Goal: Task Accomplishment & Management: Manage account settings

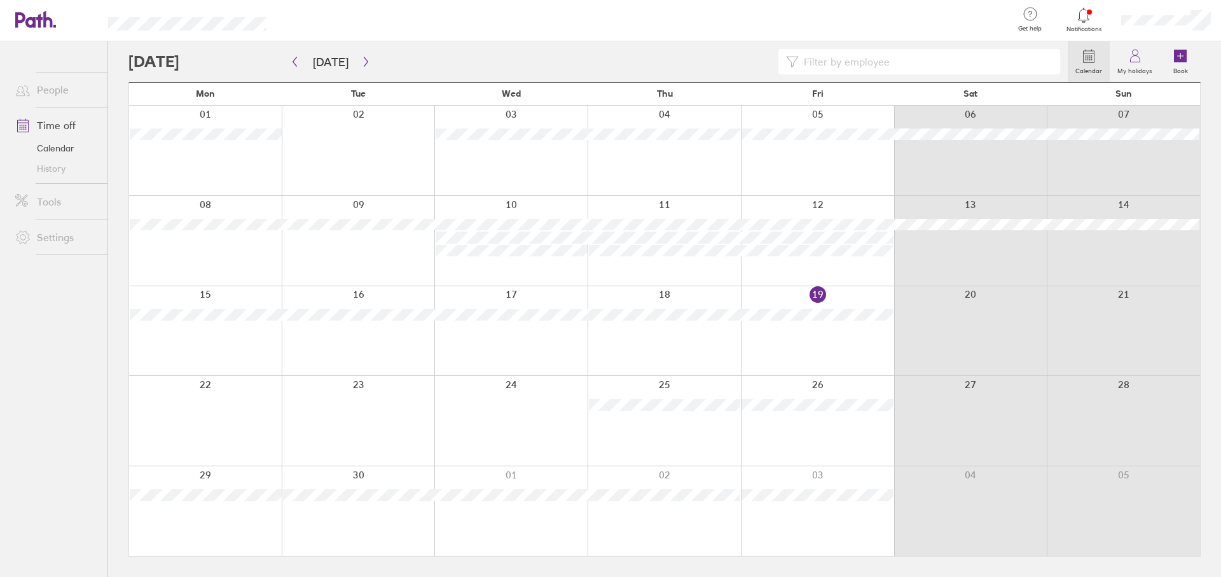
click at [825, 433] on div at bounding box center [817, 421] width 153 height 90
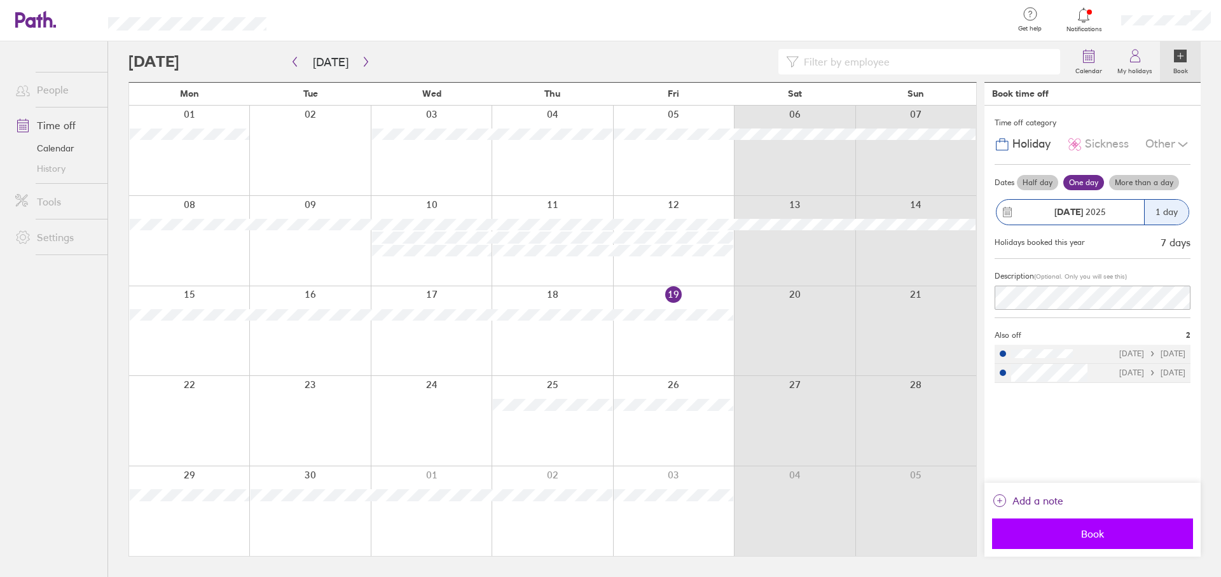
click at [1066, 540] on button "Book" at bounding box center [1092, 533] width 201 height 31
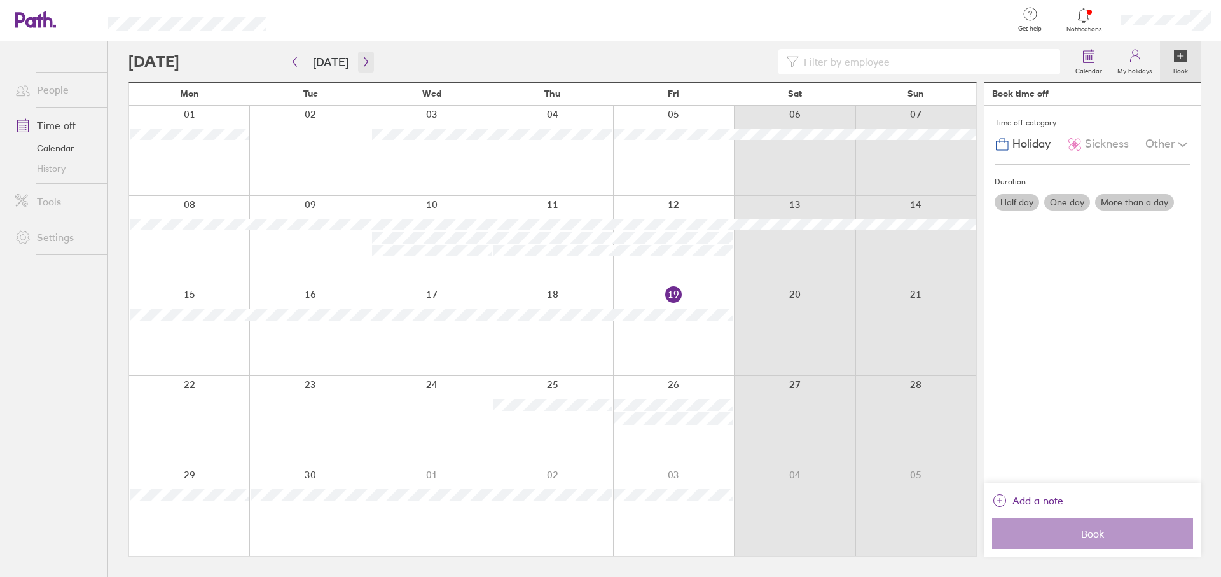
click at [361, 60] on icon "button" at bounding box center [366, 62] width 10 height 10
click at [308, 174] on div at bounding box center [309, 151] width 121 height 90
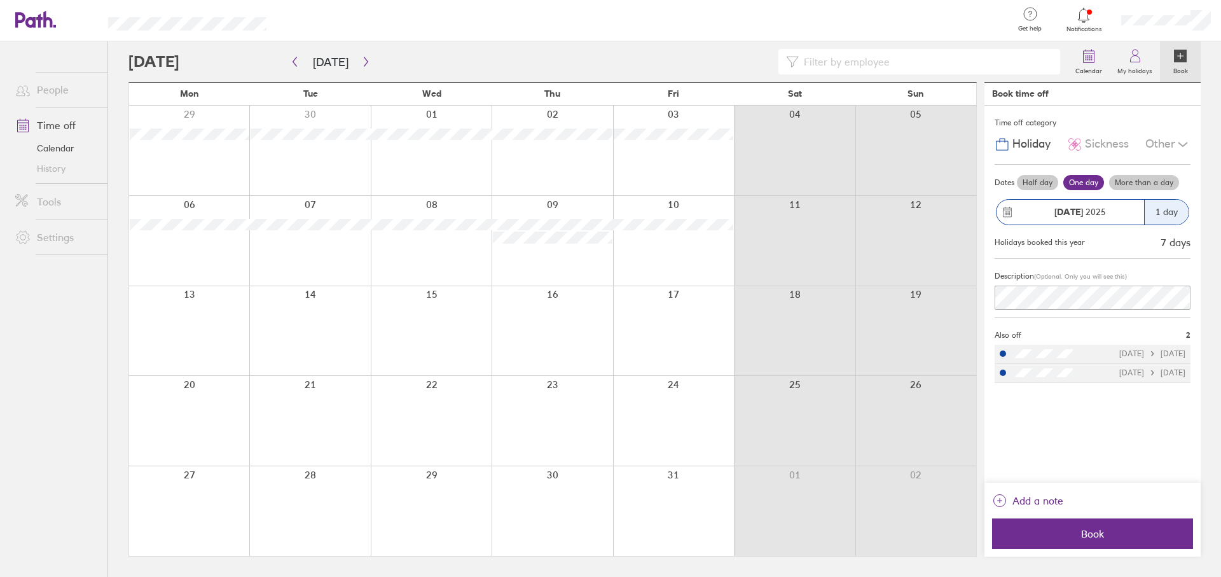
click at [1132, 184] on label "More than a day" at bounding box center [1144, 182] width 70 height 15
click at [0, 0] on input "More than a day" at bounding box center [0, 0] width 0 height 0
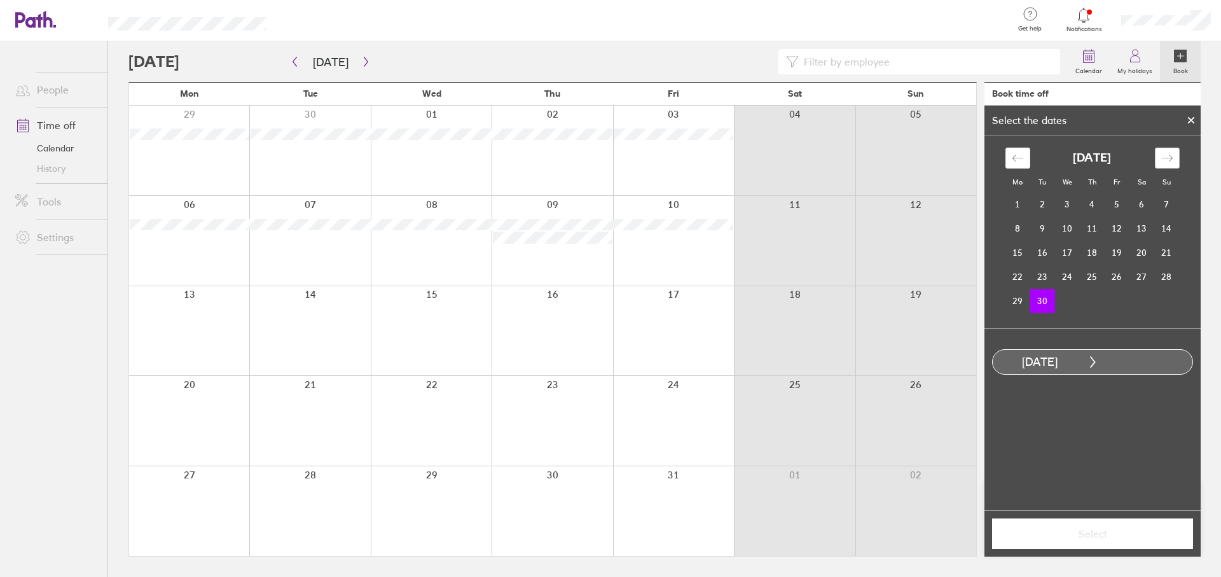
click at [1169, 160] on icon "Move forward to switch to the next month." at bounding box center [1167, 158] width 12 height 12
click at [1044, 230] on td "7" at bounding box center [1042, 228] width 25 height 24
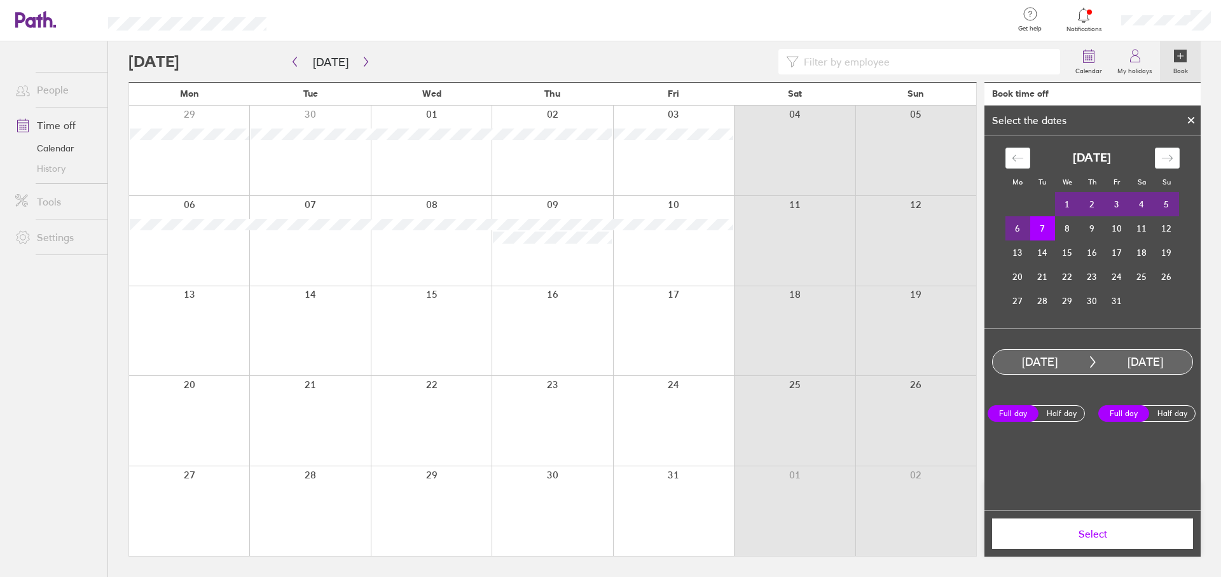
click at [1132, 541] on button "Select" at bounding box center [1092, 533] width 201 height 31
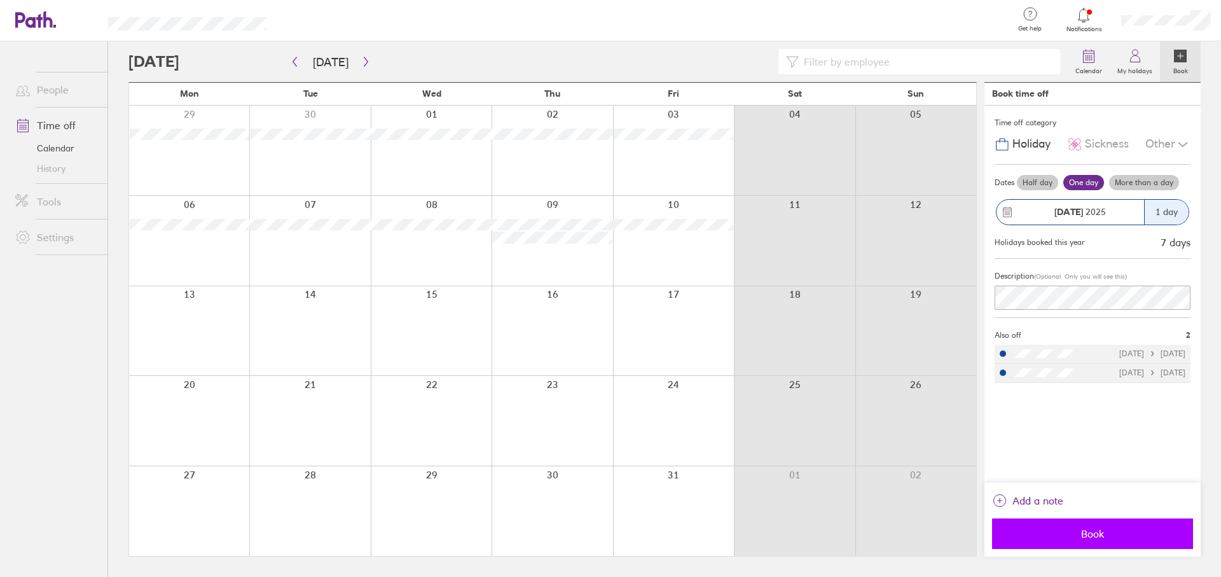
click at [1113, 537] on span "Book" at bounding box center [1092, 533] width 183 height 11
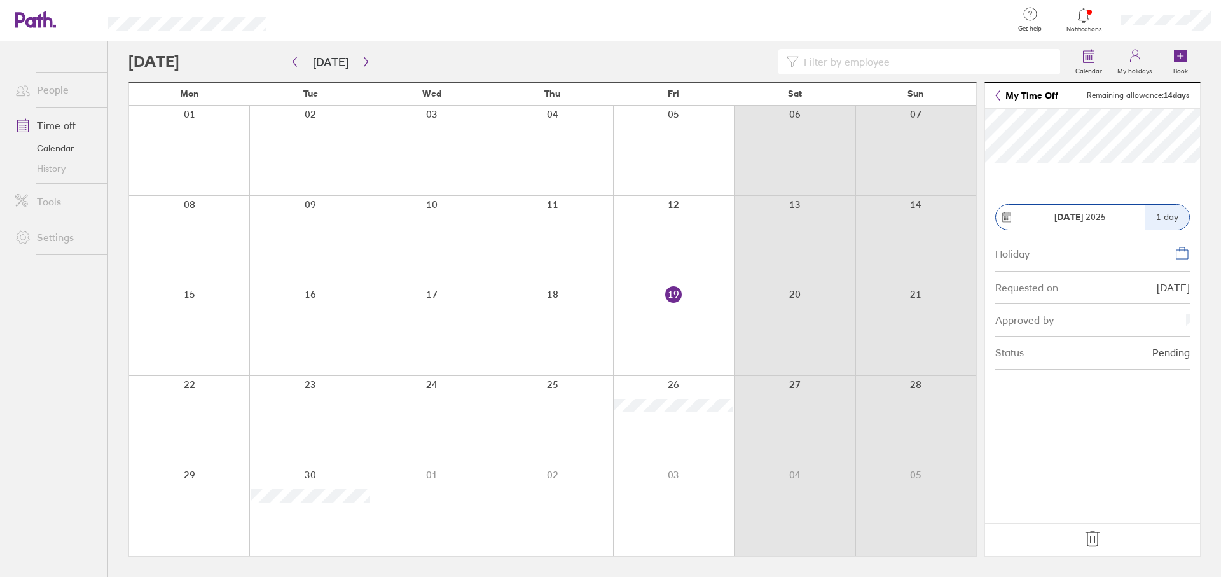
click at [1096, 538] on icon at bounding box center [1092, 538] width 20 height 20
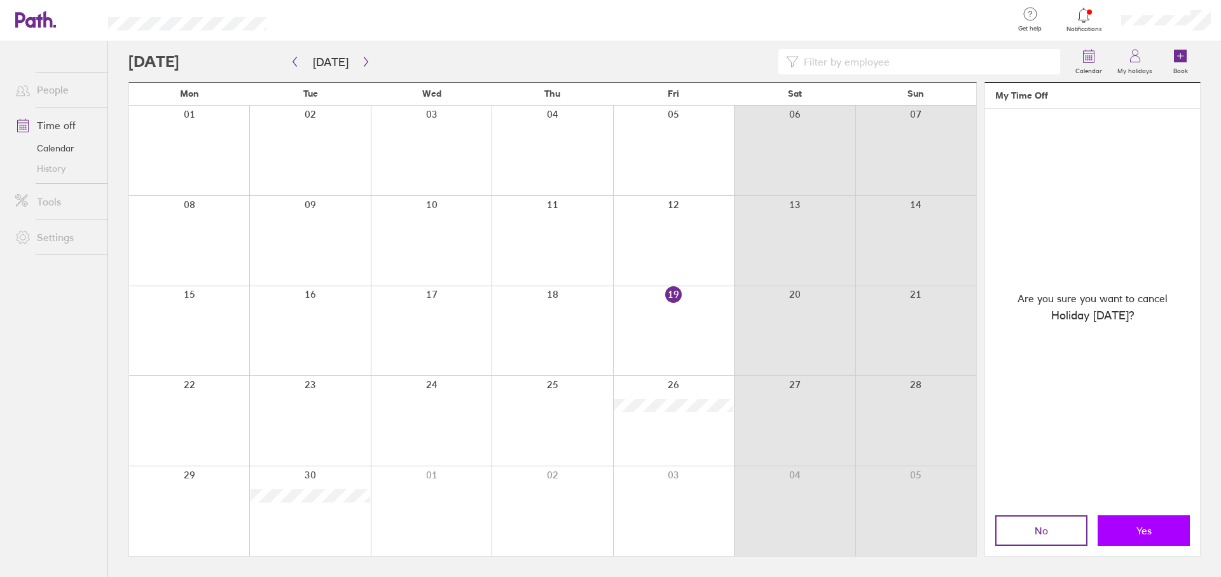
click at [1118, 530] on button "Yes" at bounding box center [1143, 530] width 92 height 31
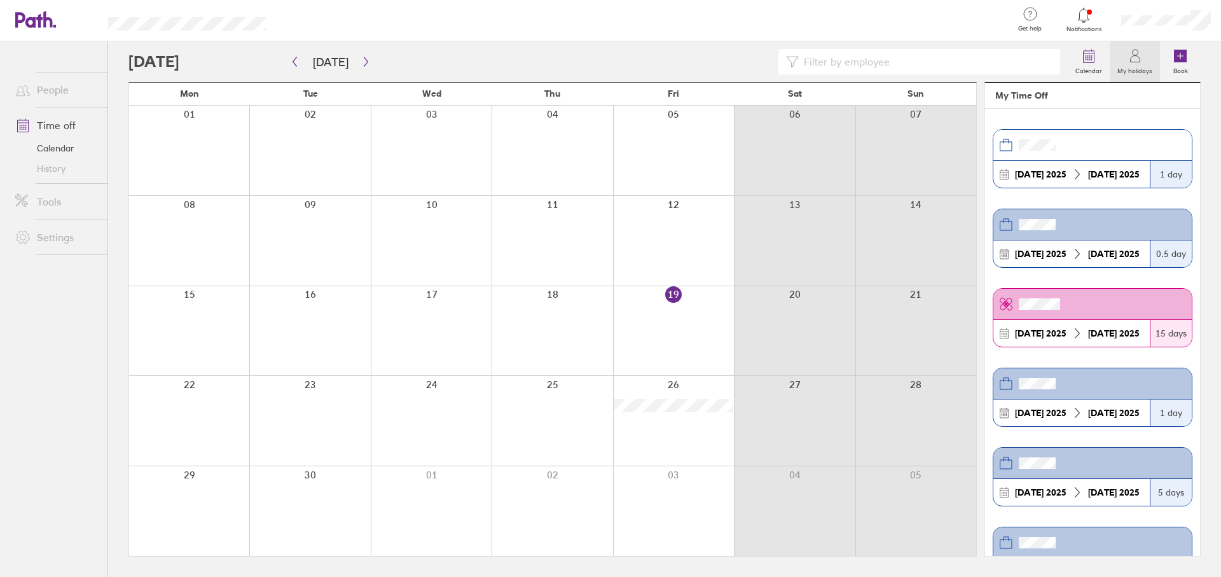
drag, startPoint x: 296, startPoint y: 510, endPoint x: 312, endPoint y: 512, distance: 15.5
click at [296, 510] on div at bounding box center [309, 511] width 121 height 90
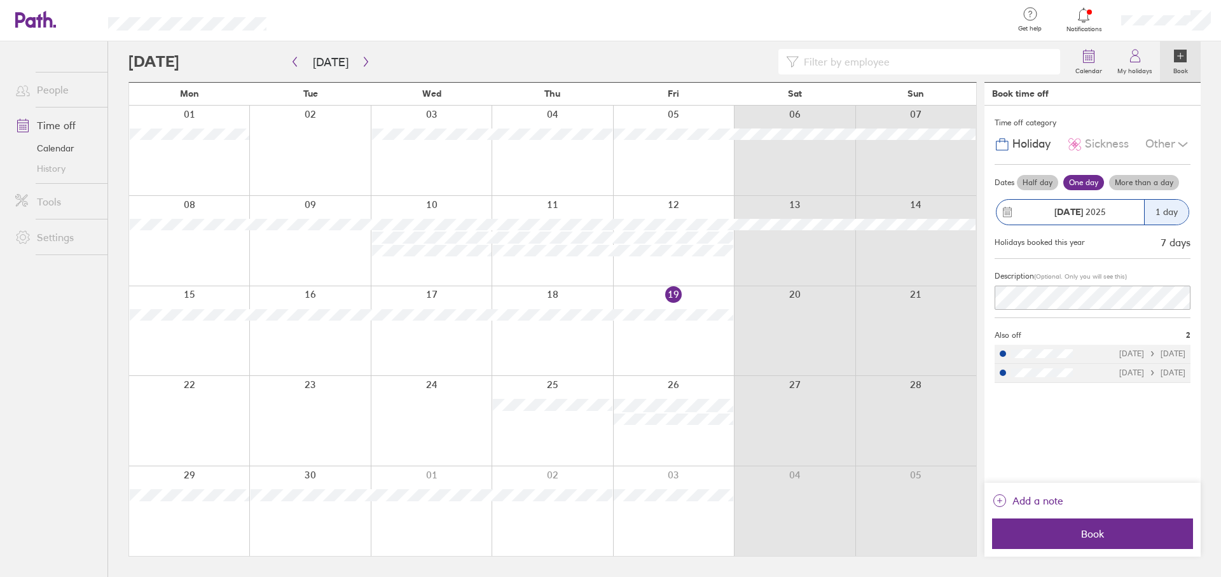
click at [1159, 185] on label "More than a day" at bounding box center [1144, 182] width 70 height 15
click at [0, 0] on input "More than a day" at bounding box center [0, 0] width 0 height 0
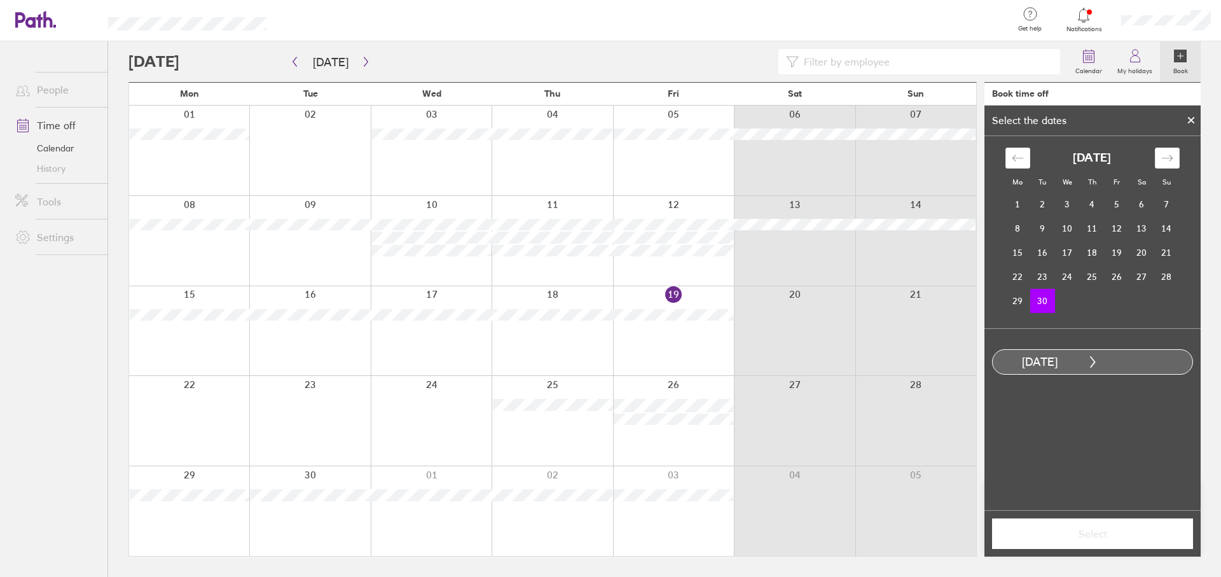
click at [1045, 306] on td "30" at bounding box center [1042, 301] width 25 height 24
click at [1170, 162] on icon "Move forward to switch to the next month." at bounding box center [1167, 158] width 12 height 12
click at [1043, 231] on td "7" at bounding box center [1042, 228] width 25 height 24
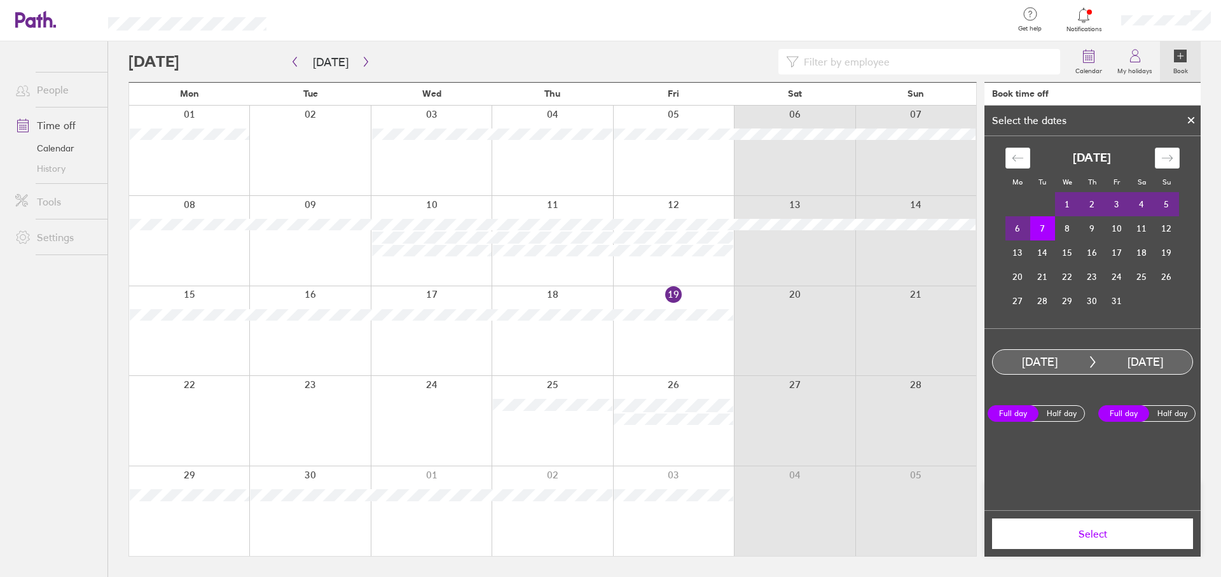
click at [1096, 535] on span "Select" at bounding box center [1092, 533] width 183 height 11
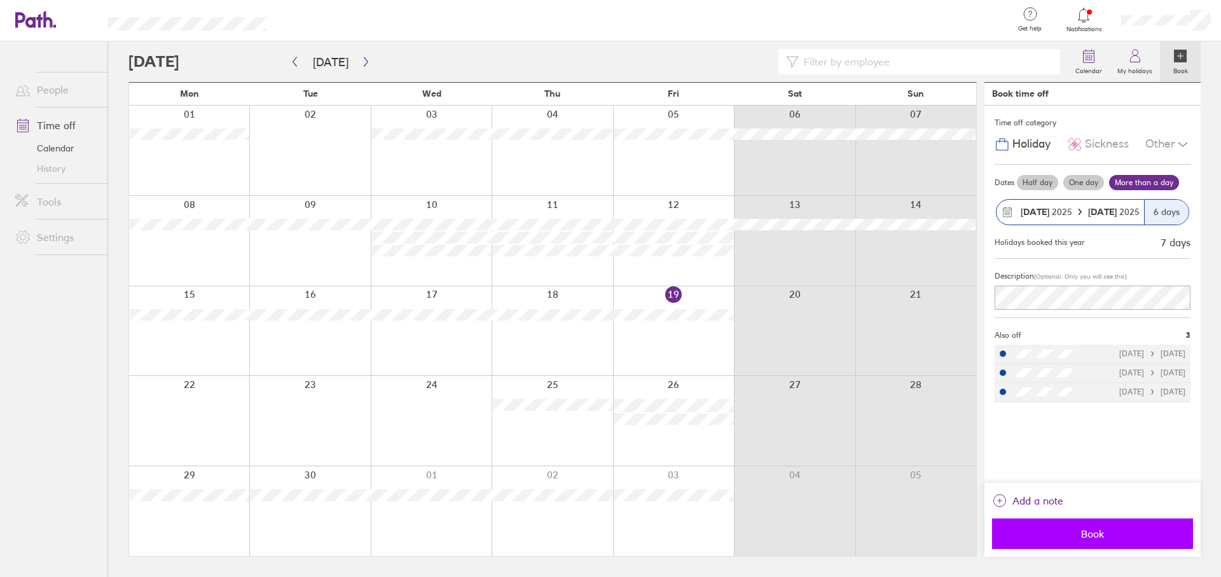
click at [1087, 535] on span "Book" at bounding box center [1092, 533] width 183 height 11
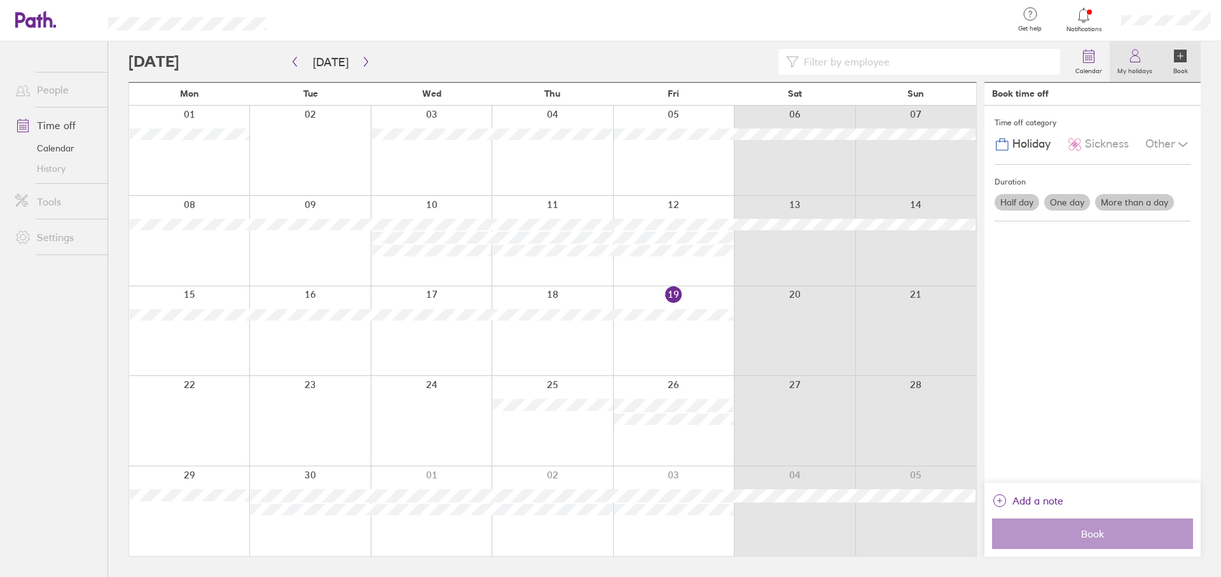
click at [1131, 66] on label "My holidays" at bounding box center [1134, 69] width 50 height 11
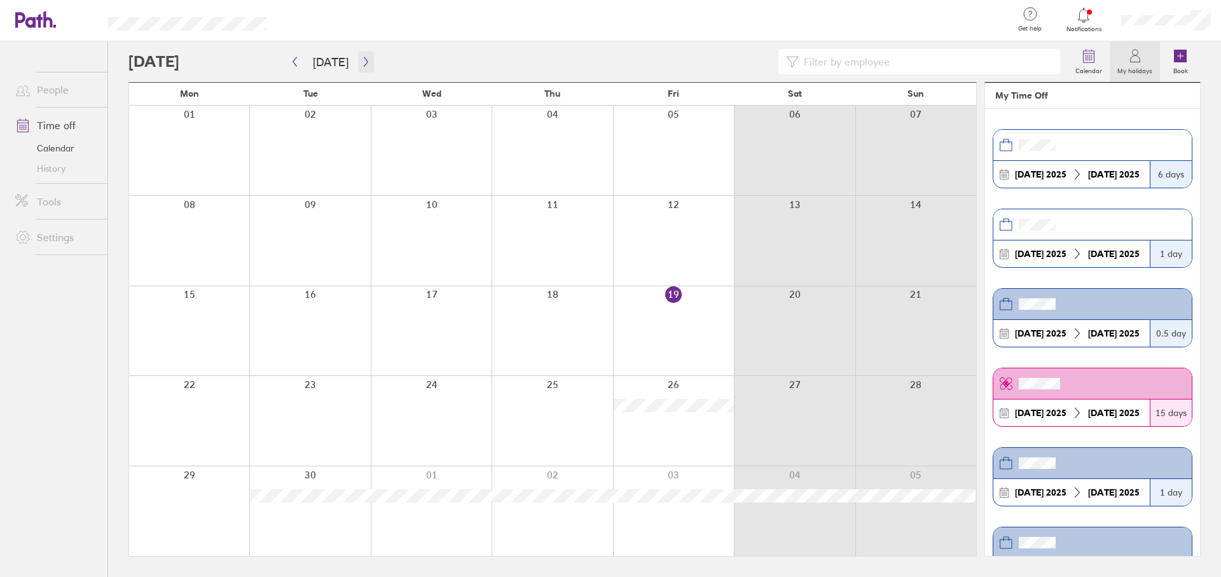
click at [361, 66] on icon "button" at bounding box center [366, 62] width 10 height 10
click at [422, 351] on div at bounding box center [431, 331] width 121 height 90
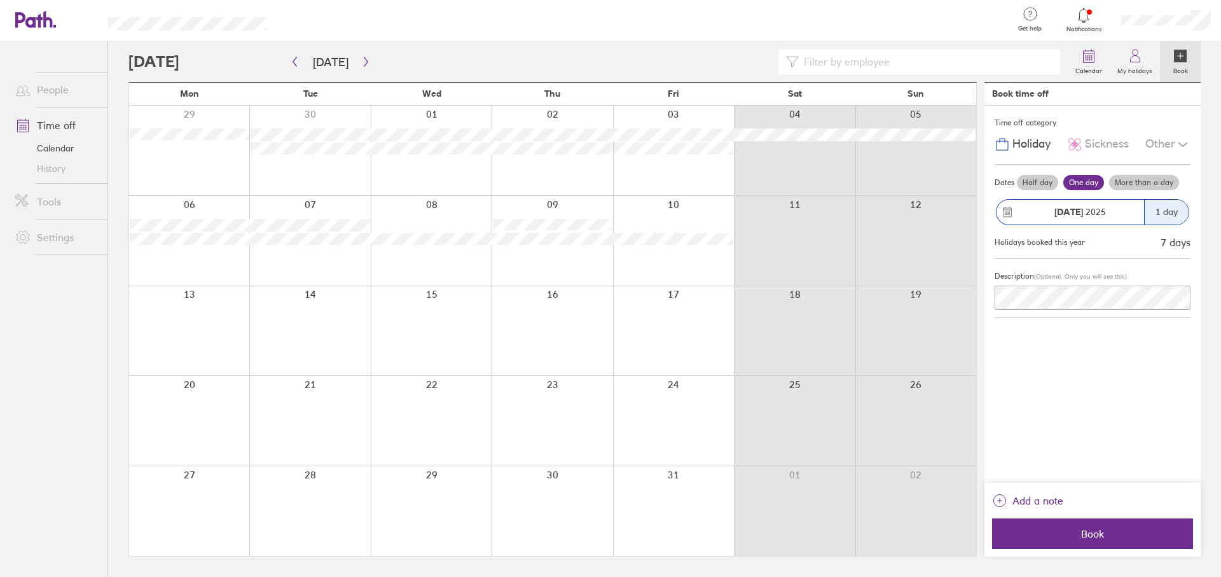
click at [422, 351] on div at bounding box center [431, 331] width 121 height 90
click at [1098, 60] on link "Calendar" at bounding box center [1089, 61] width 42 height 41
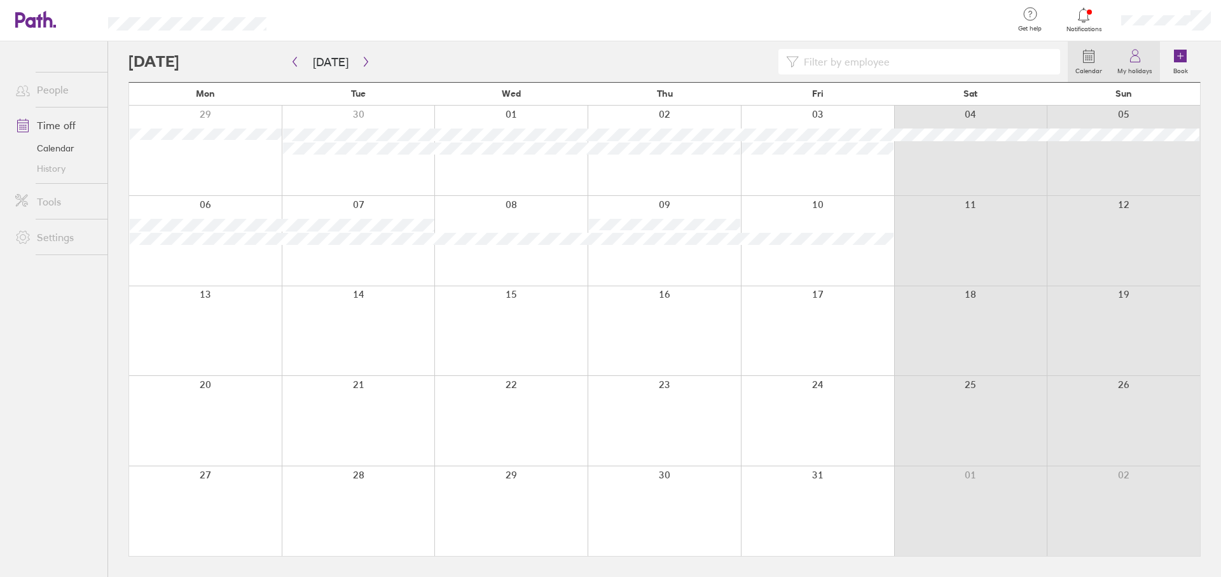
click at [1125, 67] on label "My holidays" at bounding box center [1134, 69] width 50 height 11
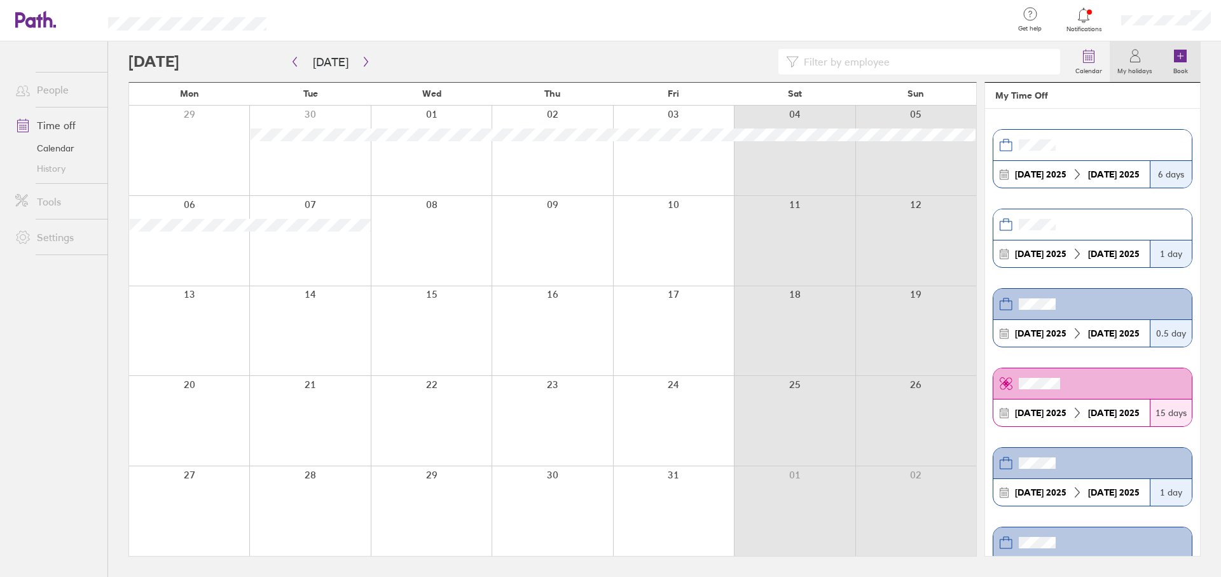
click at [1174, 59] on icon at bounding box center [1180, 56] width 13 height 13
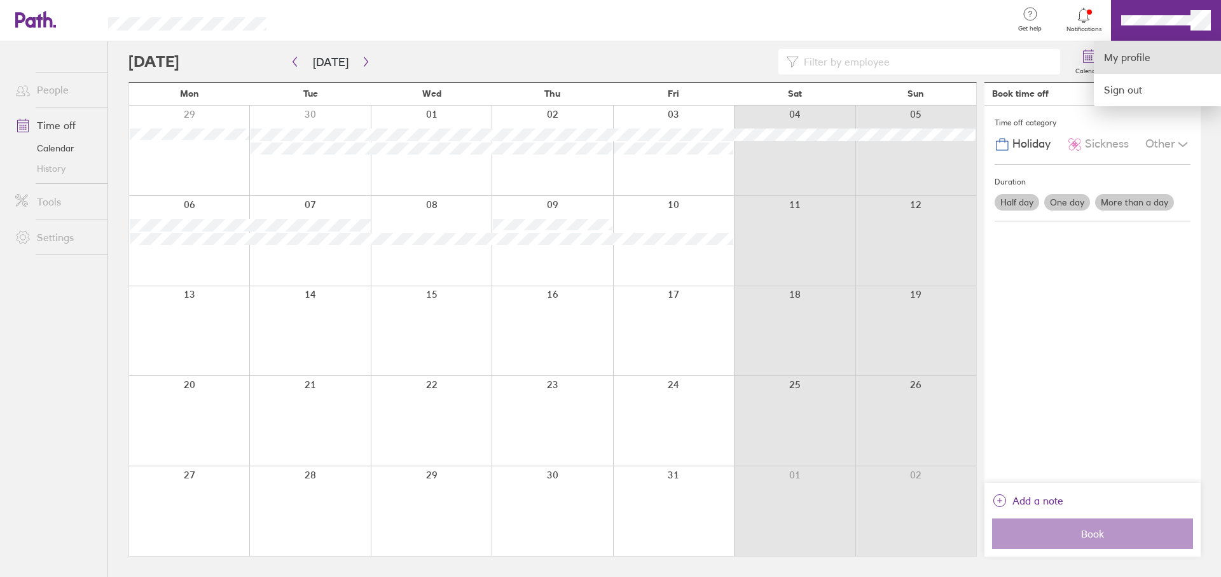
click at [1153, 52] on link "My profile" at bounding box center [1157, 57] width 127 height 32
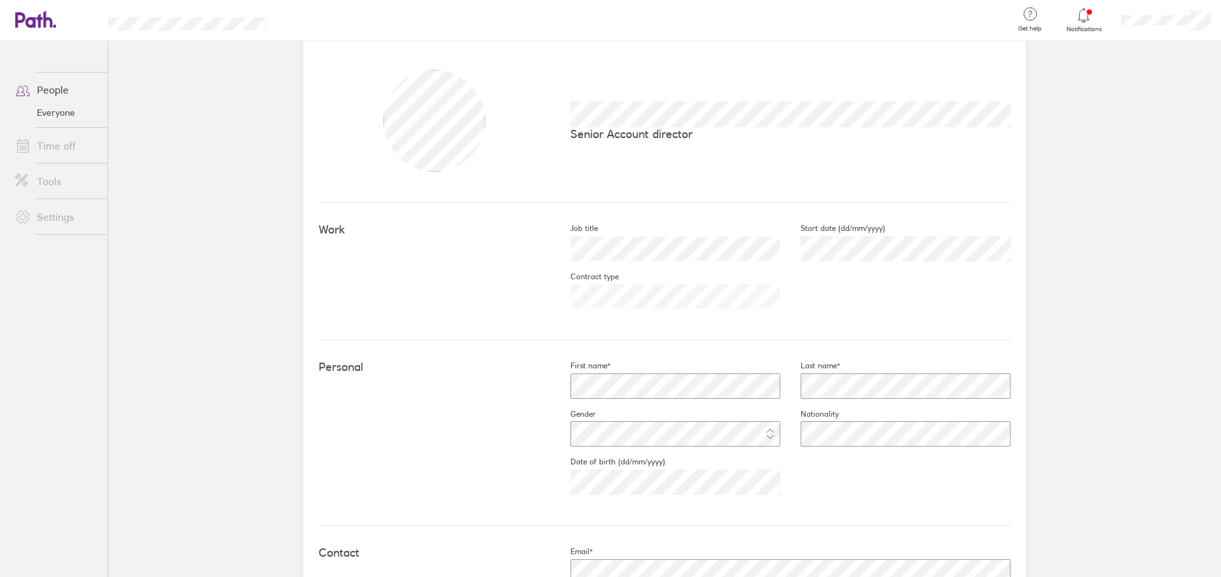
scroll to position [27, 0]
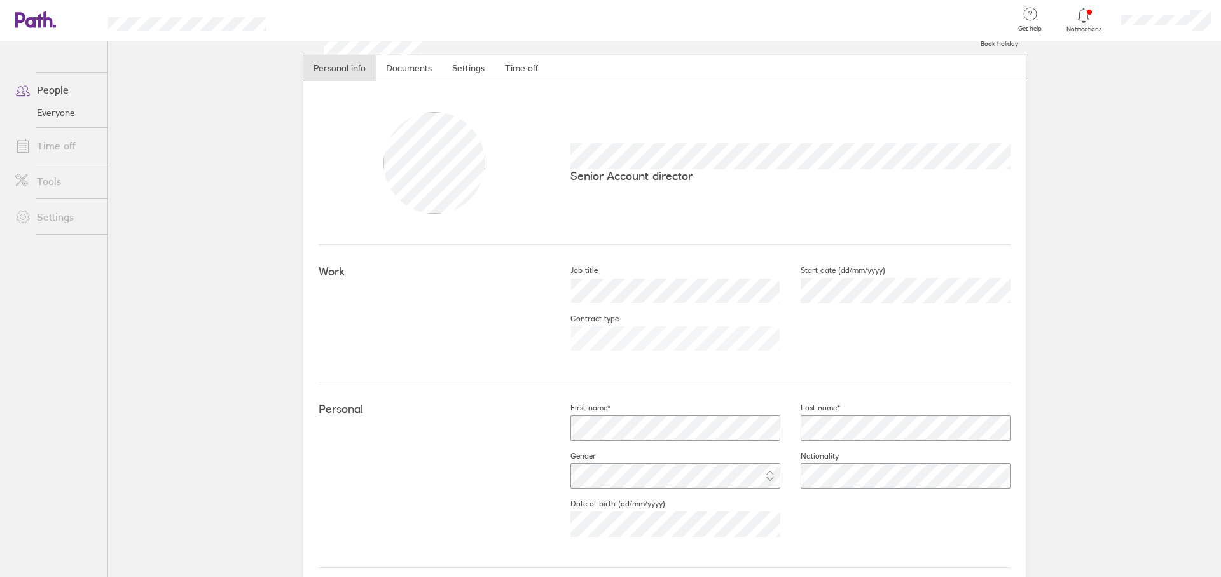
click at [74, 149] on link "Time off" at bounding box center [56, 145] width 102 height 25
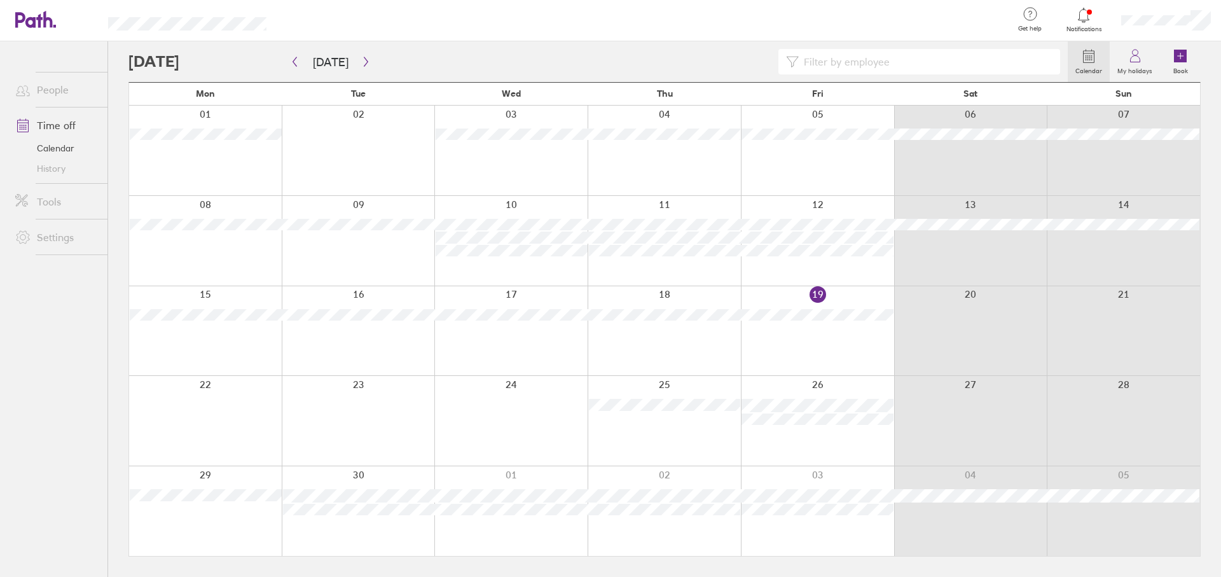
click at [1031, 20] on icon at bounding box center [1029, 13] width 15 height 15
click at [1087, 20] on icon at bounding box center [1083, 15] width 15 height 15
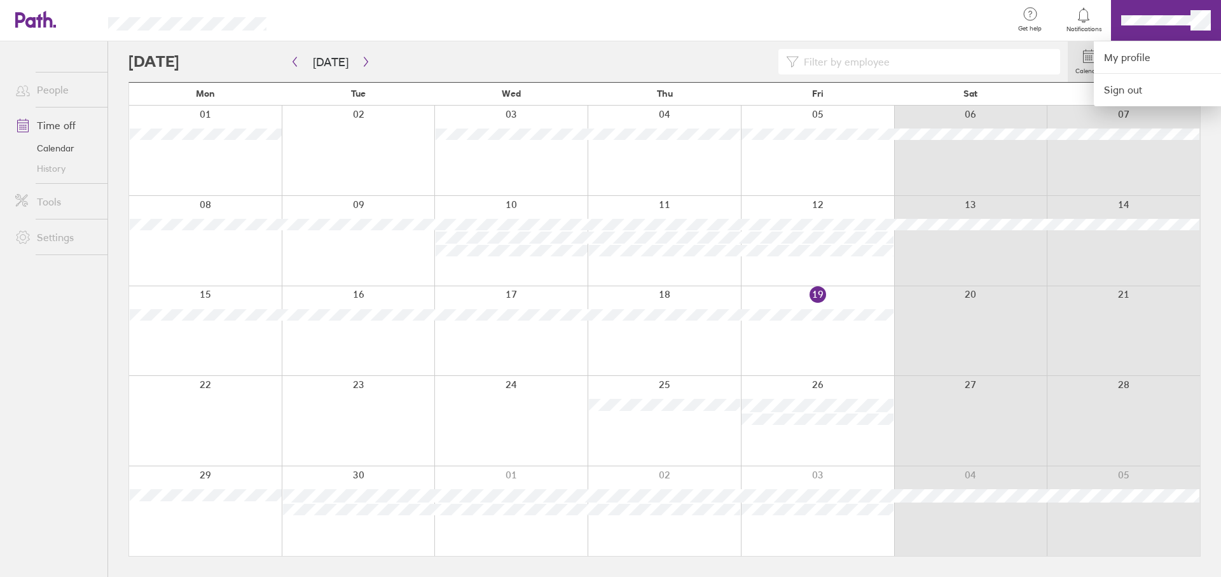
click at [966, 36] on div at bounding box center [645, 20] width 716 height 41
click at [746, 44] on div at bounding box center [610, 288] width 1221 height 577
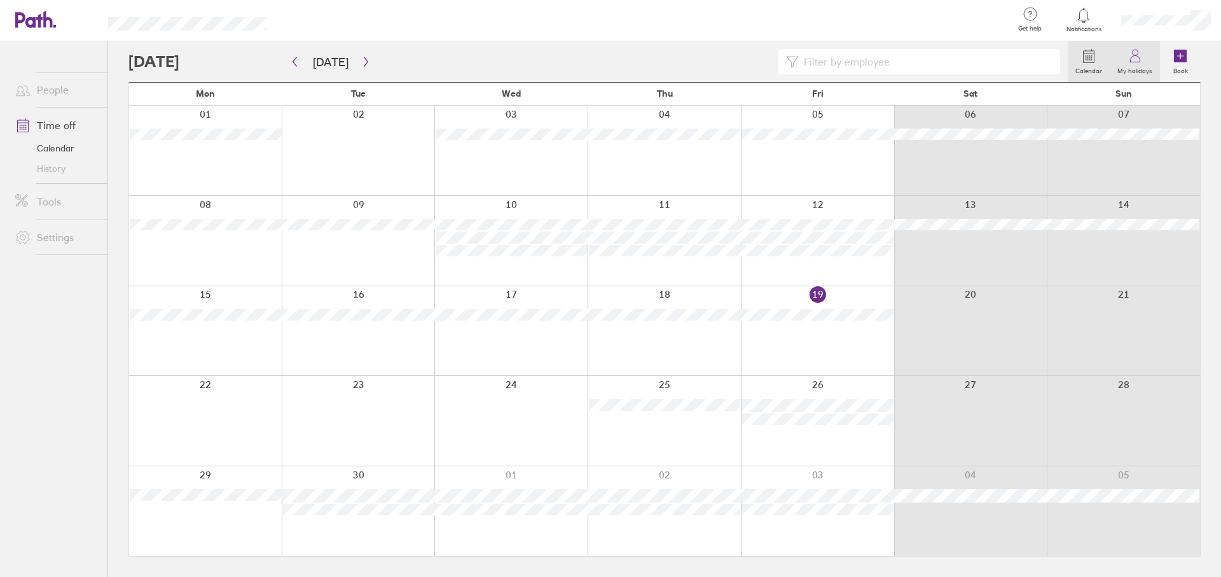
click at [1137, 65] on label "My holidays" at bounding box center [1134, 69] width 50 height 11
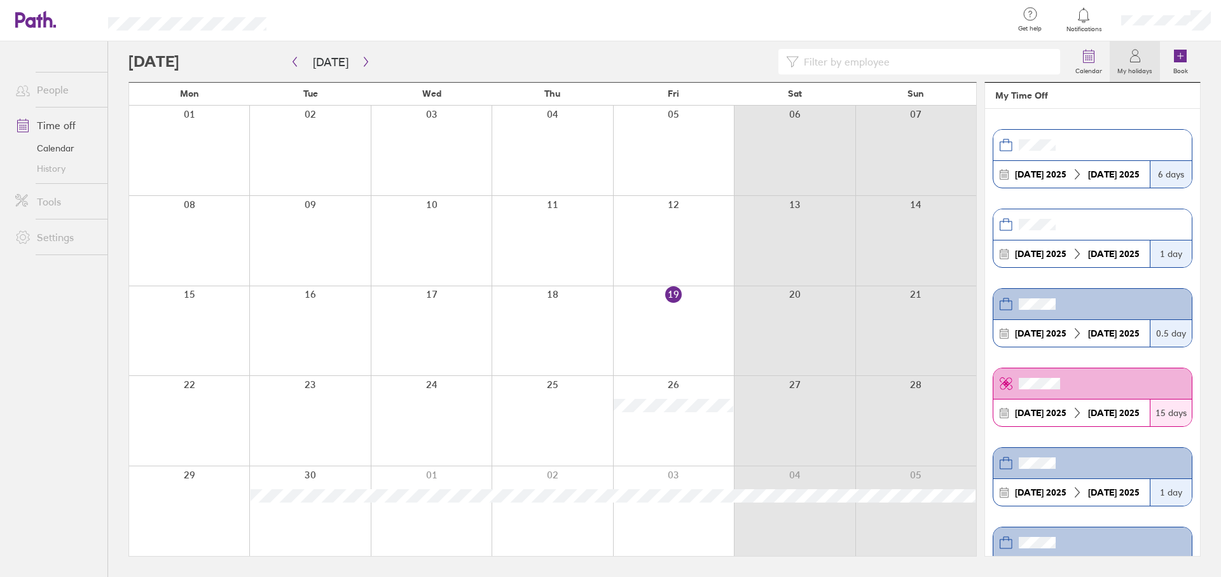
click at [1034, 103] on header "My Time Off" at bounding box center [1092, 96] width 215 height 26
